Goal: Task Accomplishment & Management: Complete application form

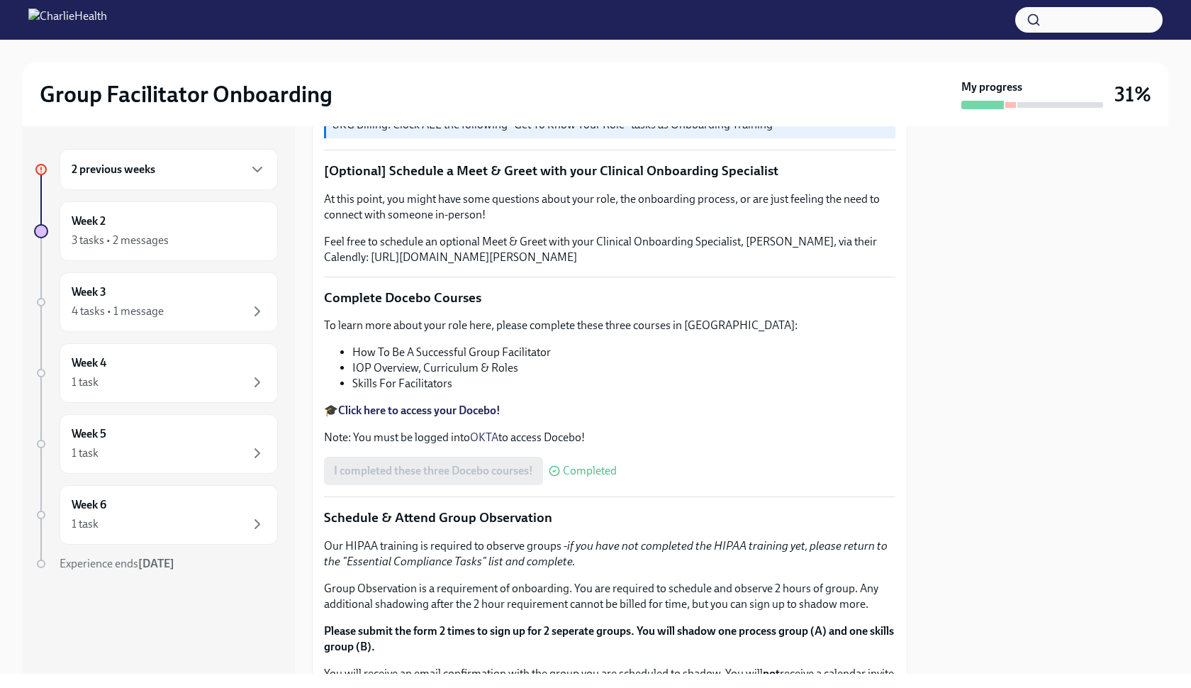
scroll to position [304, 0]
click at [242, 243] on div "3 tasks • 2 messages" at bounding box center [169, 240] width 194 height 17
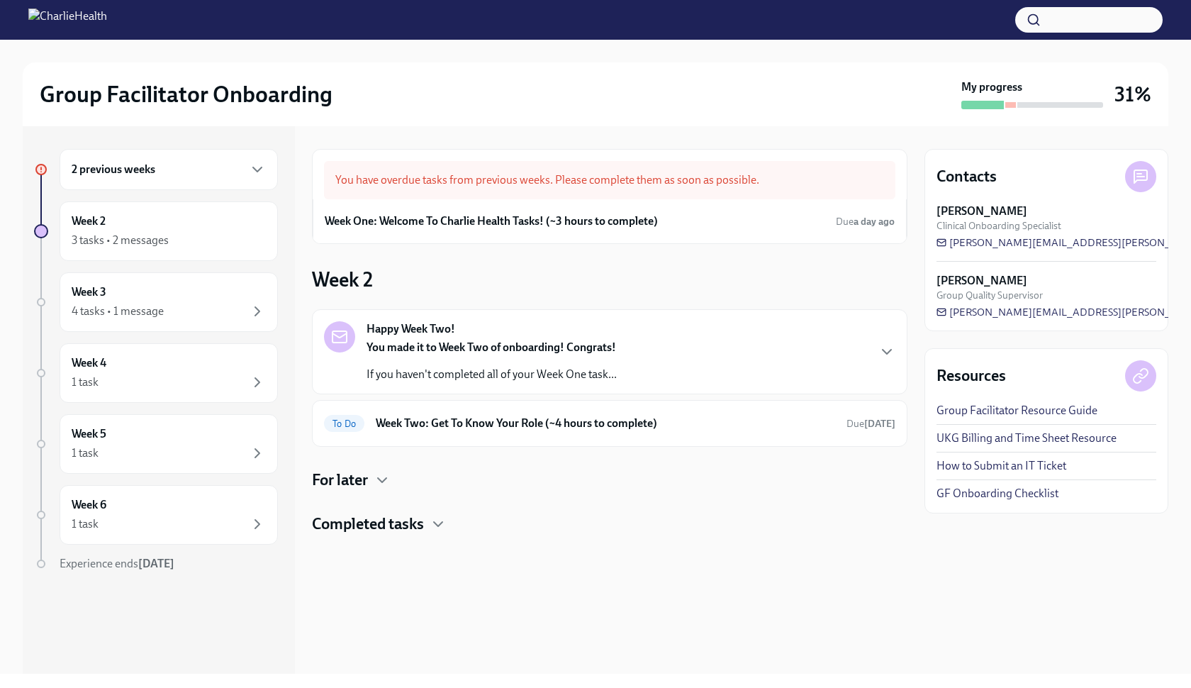
click at [546, 195] on div "You have overdue tasks from previous weeks. Please complete them as soon as pos…" at bounding box center [609, 180] width 571 height 38
click at [546, 180] on div "You have overdue tasks from previous weeks. Please complete them as soon as pos…" at bounding box center [609, 180] width 571 height 38
click at [208, 177] on div "2 previous weeks" at bounding box center [169, 169] width 194 height 17
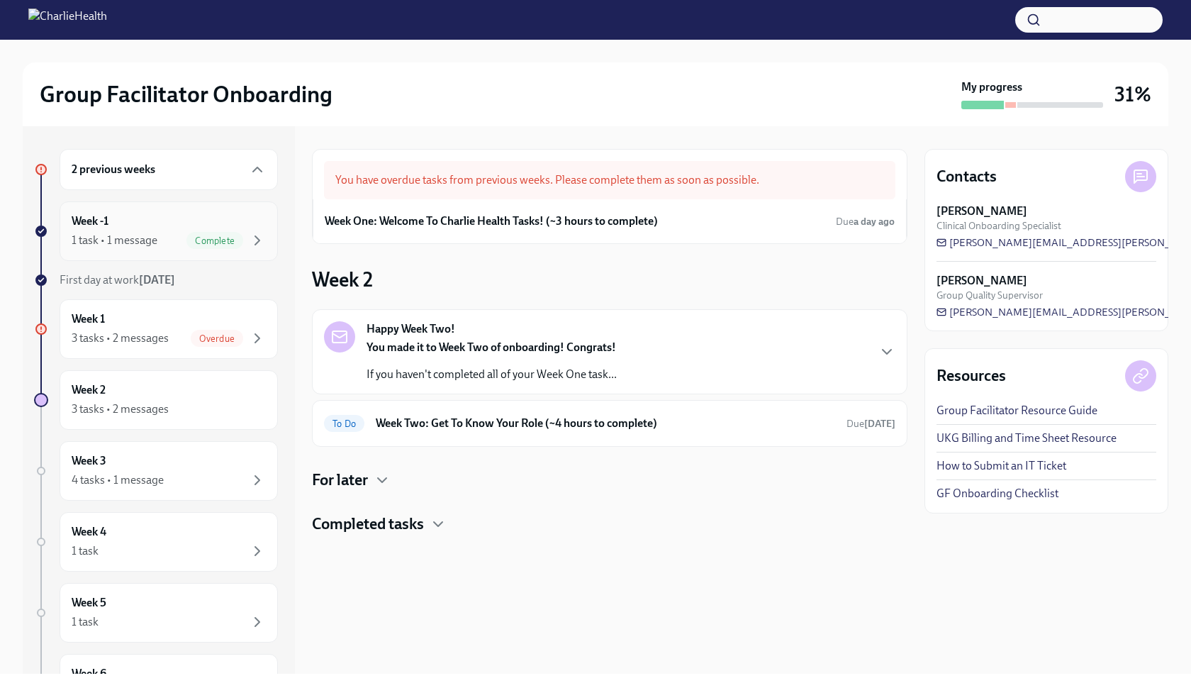
click at [214, 235] on span "Complete" at bounding box center [214, 240] width 57 height 11
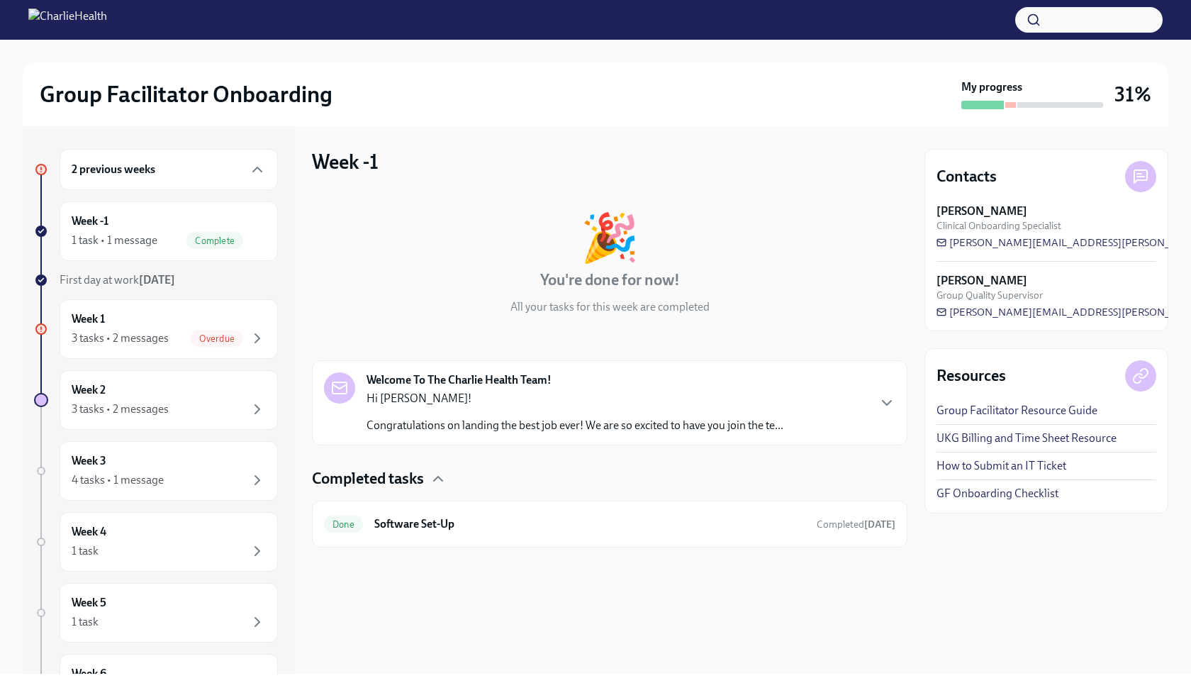
click at [512, 489] on div "Completed tasks Done Software Set-Up Completed [DATE]" at bounding box center [609, 507] width 595 height 79
click at [501, 527] on h6 "Software Set-Up" at bounding box center [589, 524] width 431 height 16
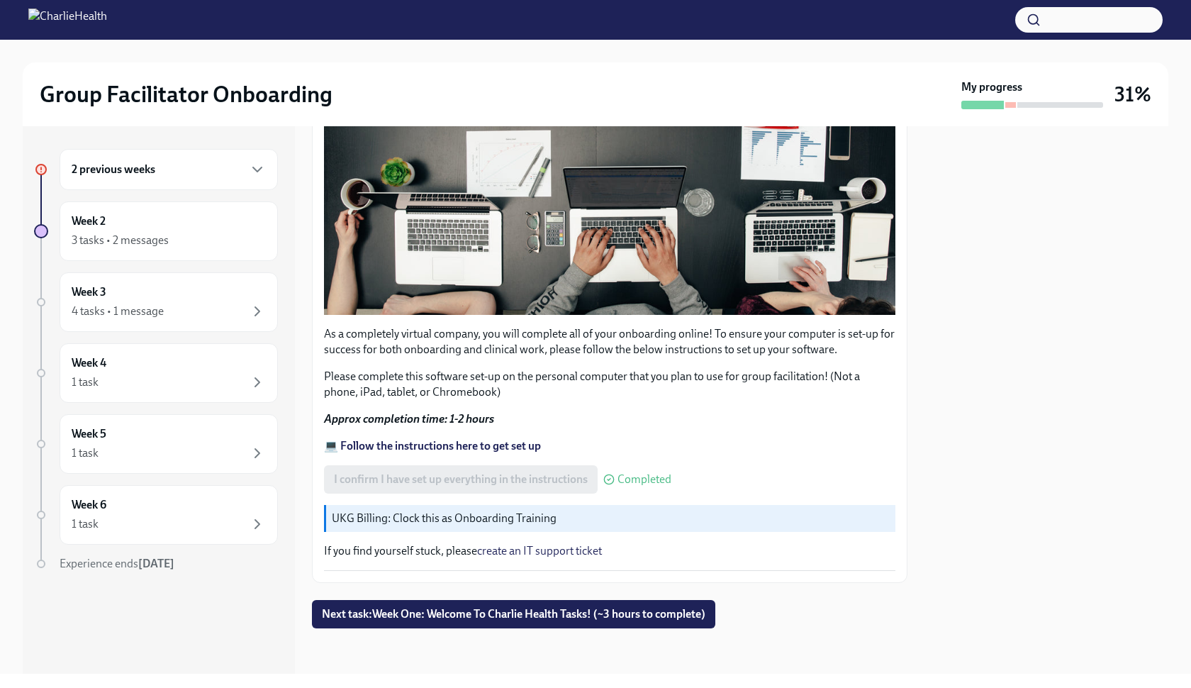
scroll to position [342, 0]
click at [478, 616] on span "Next task : Week One: Welcome To Charlie Health Tasks! (~3 hours to complete)" at bounding box center [513, 614] width 383 height 14
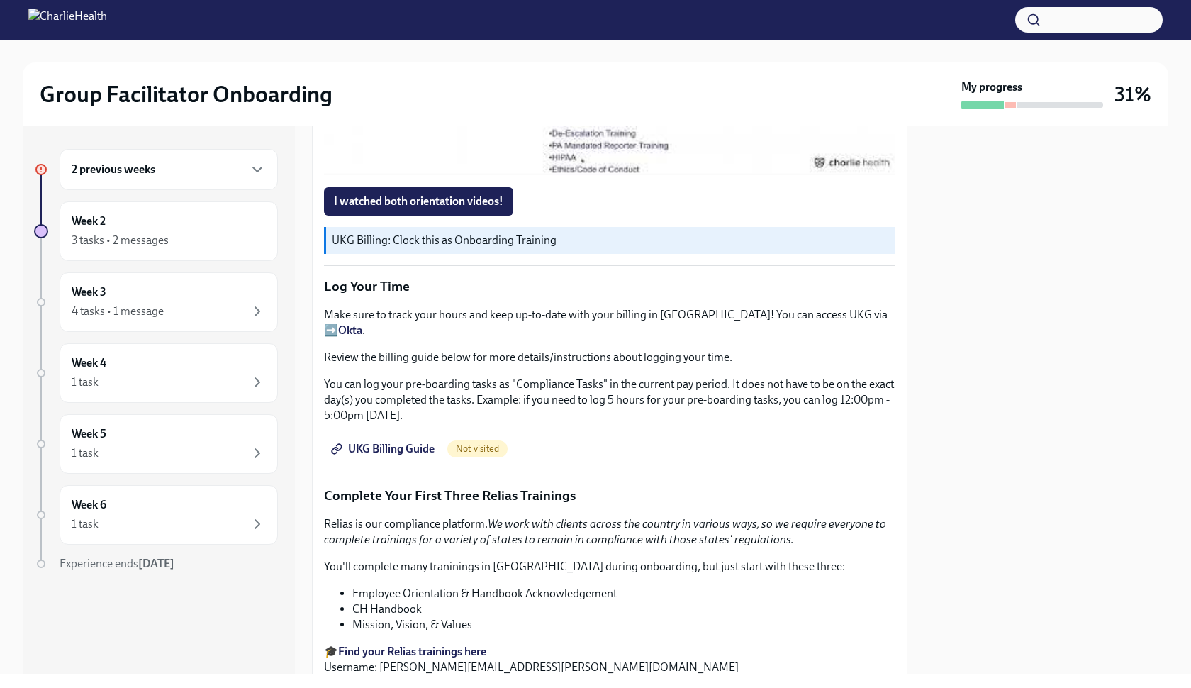
scroll to position [1335, 0]
click at [397, 441] on span "UKG Billing Guide" at bounding box center [384, 448] width 101 height 14
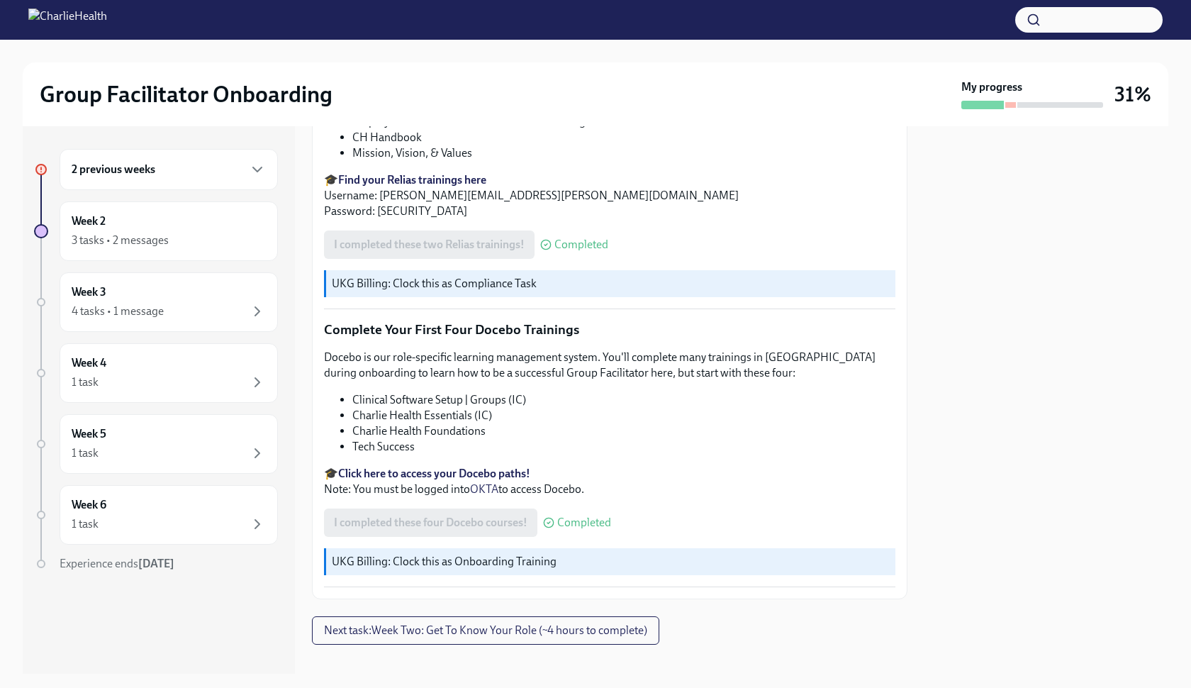
scroll to position [1805, 0]
click at [488, 627] on button "Next task : Week Two: Get To Know Your Role (~4 hours to complete)" at bounding box center [485, 631] width 347 height 28
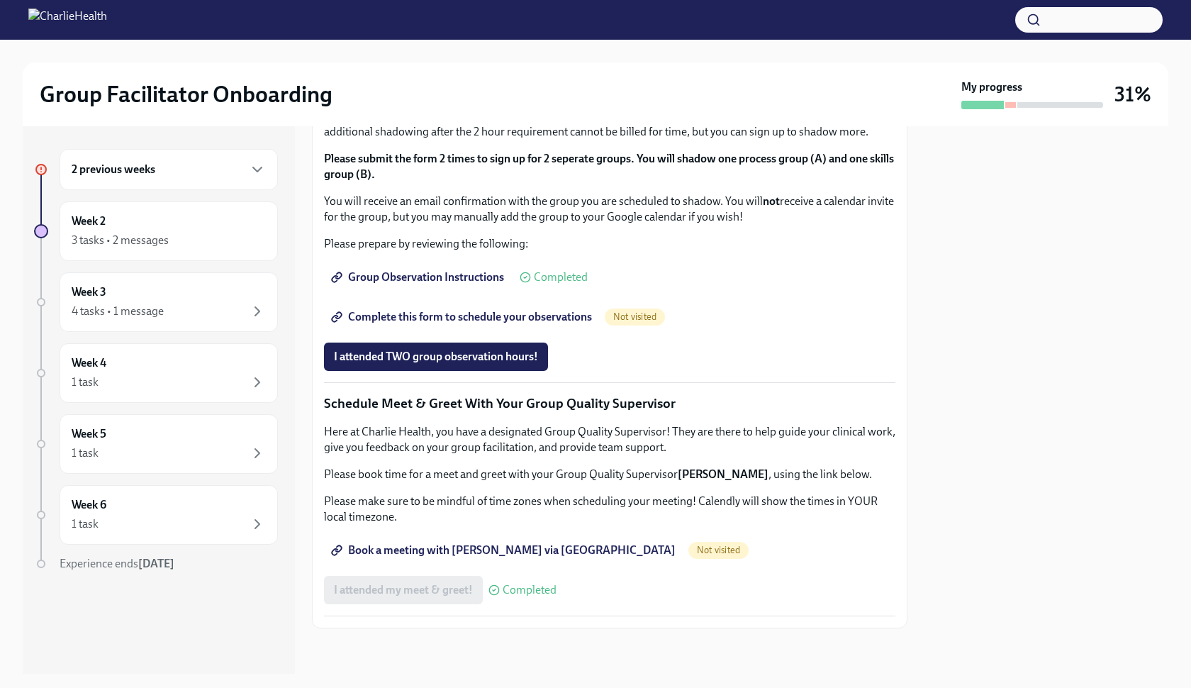
scroll to position [1202, 0]
click at [539, 323] on span "Complete this form to schedule your observations" at bounding box center [463, 317] width 258 height 14
click at [272, 4] on div at bounding box center [595, 20] width 1191 height 40
